Goal: Task Accomplishment & Management: Manage account settings

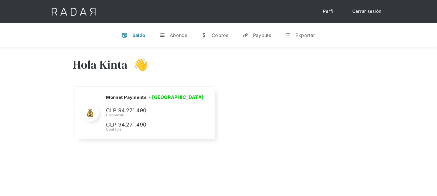
click at [377, 10] on link "Cerrar sesión" at bounding box center [367, 11] width 41 height 11
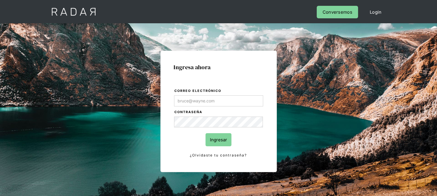
type input "[EMAIL_ADDRESS][DOMAIN_NAME]"
click at [216, 141] on input "Ingresar" at bounding box center [219, 139] width 26 height 13
